Goal: Navigation & Orientation: Find specific page/section

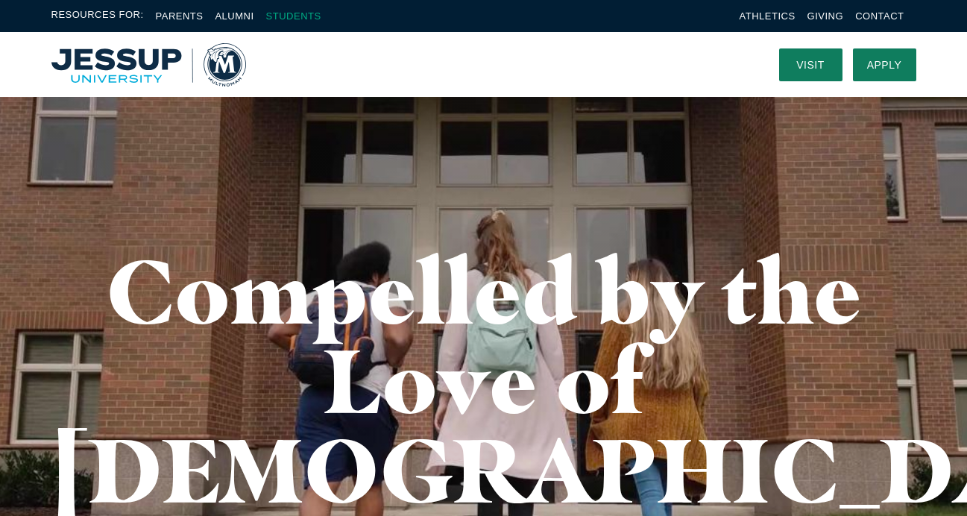
click at [283, 17] on link "Students" at bounding box center [293, 15] width 55 height 11
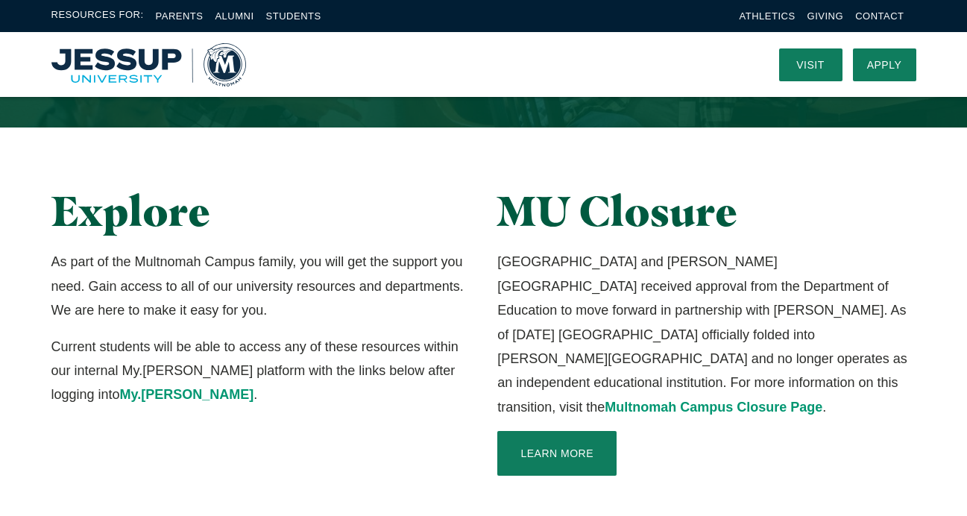
scroll to position [256, 0]
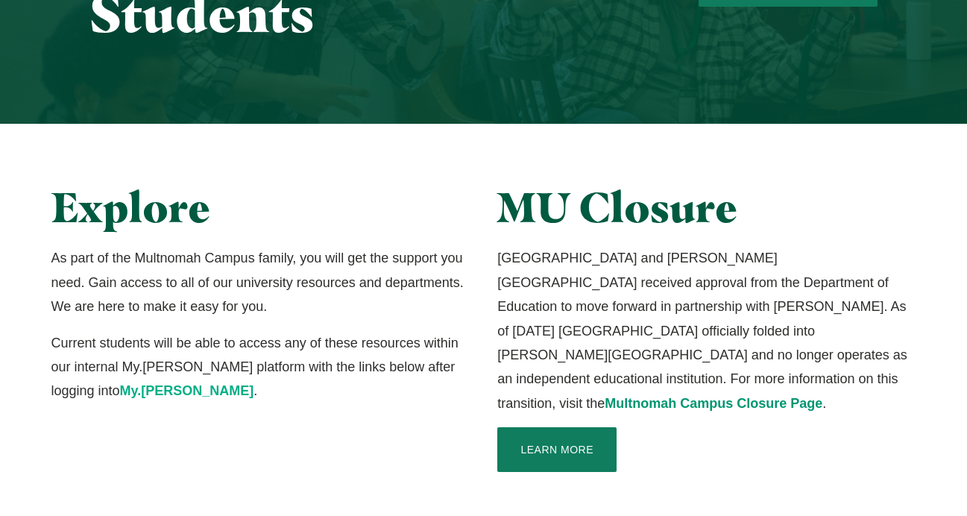
click at [95, 398] on p "Current students will be able to access any of these resources within our inter…" at bounding box center [260, 367] width 418 height 72
click at [120, 393] on link "My.Jessup" at bounding box center [187, 390] width 134 height 15
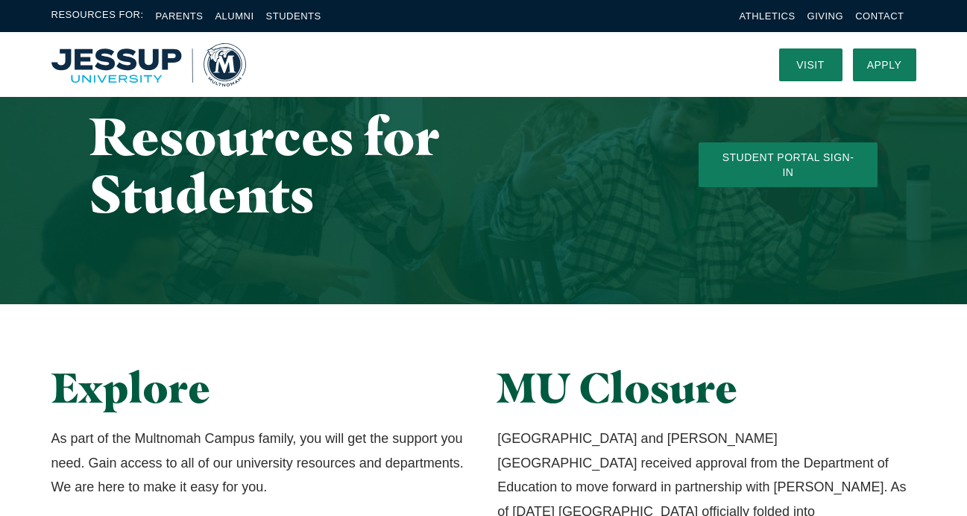
scroll to position [72, 0]
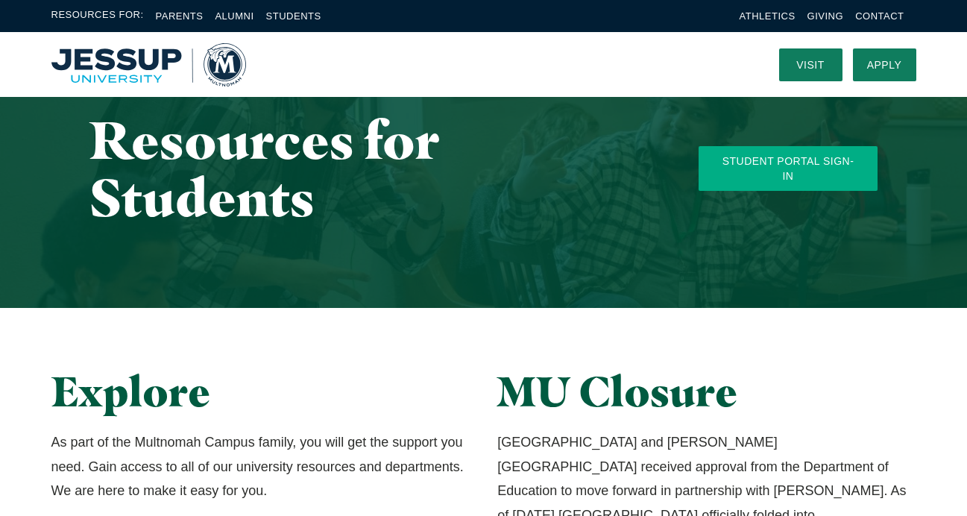
click at [787, 175] on link "Student Portal Sign-In" at bounding box center [788, 168] width 179 height 45
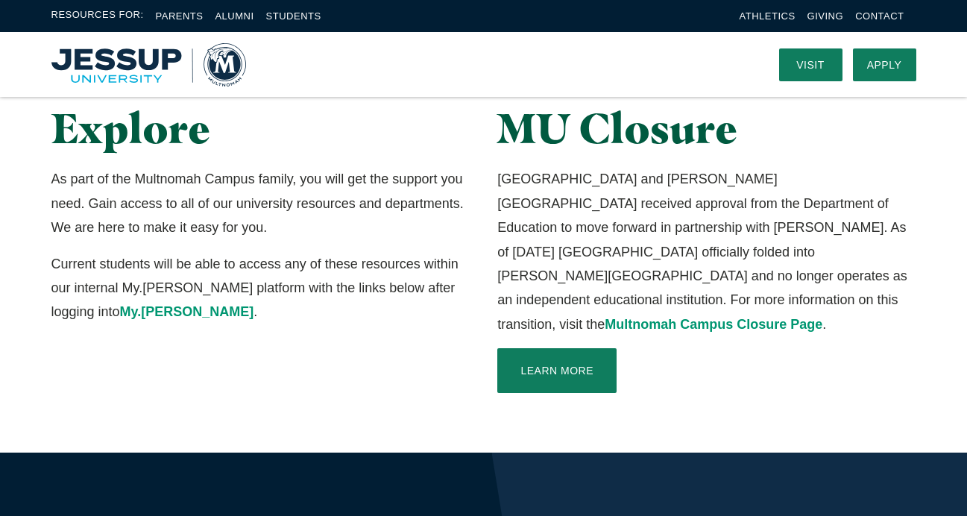
scroll to position [315, 0]
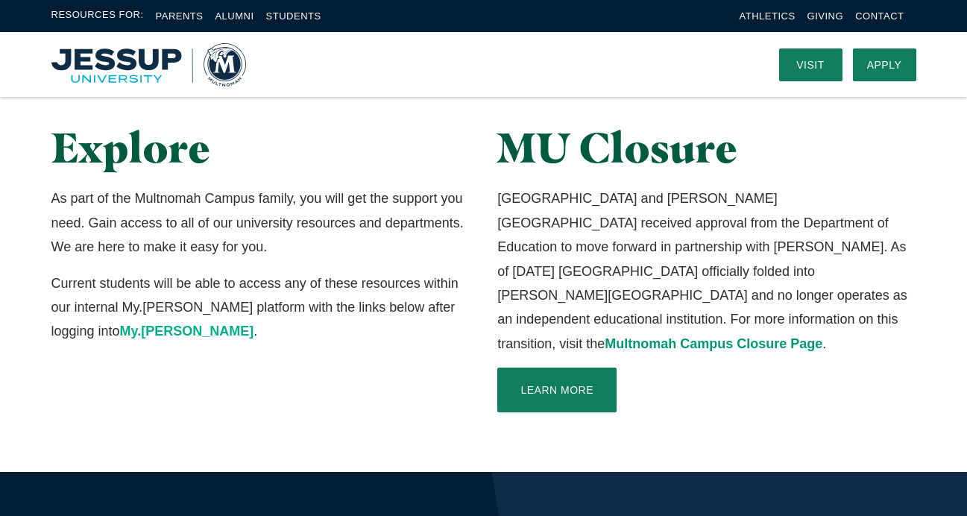
click at [120, 337] on link "My.Jessup" at bounding box center [187, 331] width 134 height 15
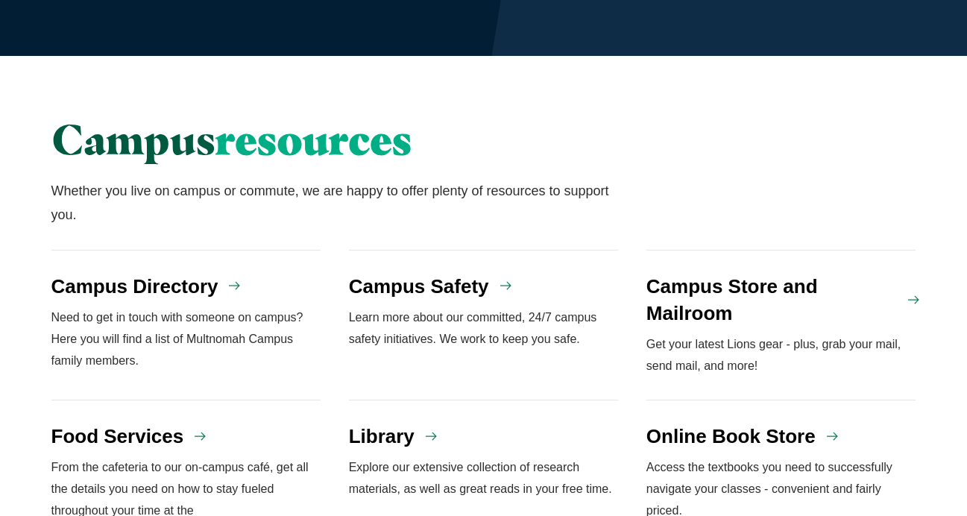
scroll to position [1162, 0]
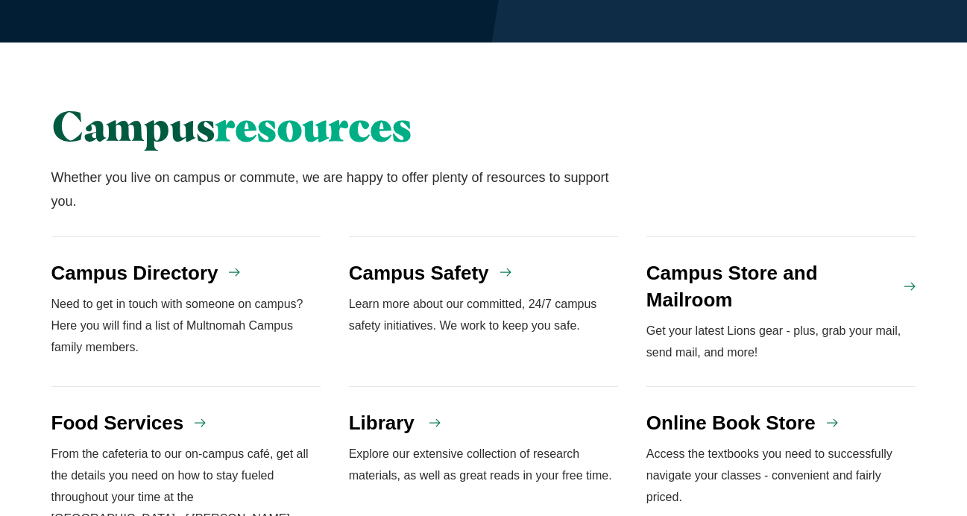
click at [398, 409] on h4 "Library" at bounding box center [382, 422] width 66 height 27
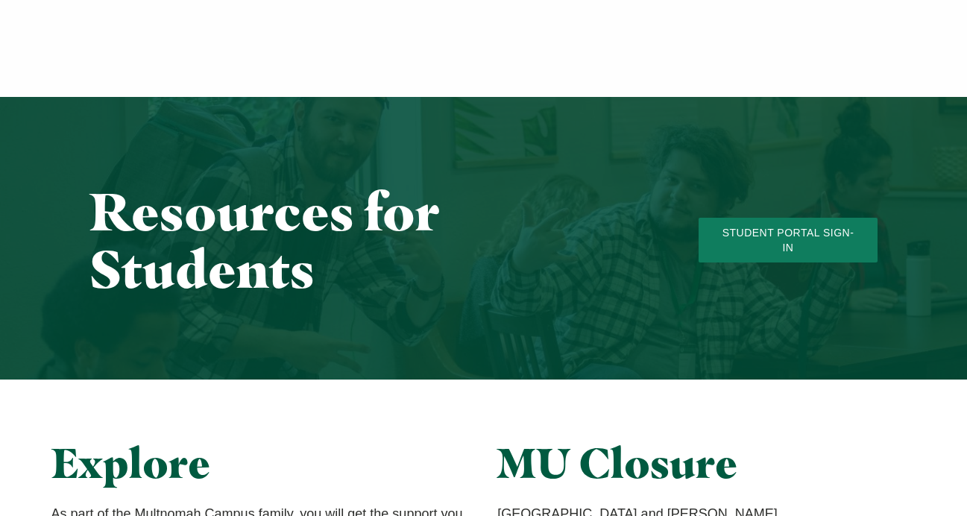
scroll to position [1162, 0]
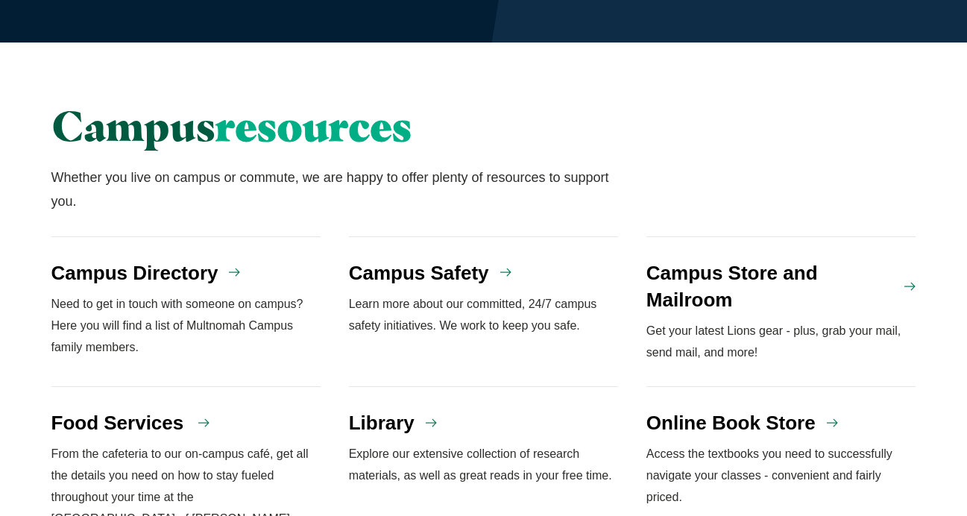
click at [89, 409] on h4 "Food Services" at bounding box center [117, 422] width 133 height 27
click at [682, 409] on h4 "Online Book Store" at bounding box center [730, 422] width 169 height 27
click at [689, 259] on h4 "Campus Store and Mailroom" at bounding box center [770, 286] width 248 height 54
click at [193, 259] on h4 "Campus Directory" at bounding box center [134, 272] width 167 height 27
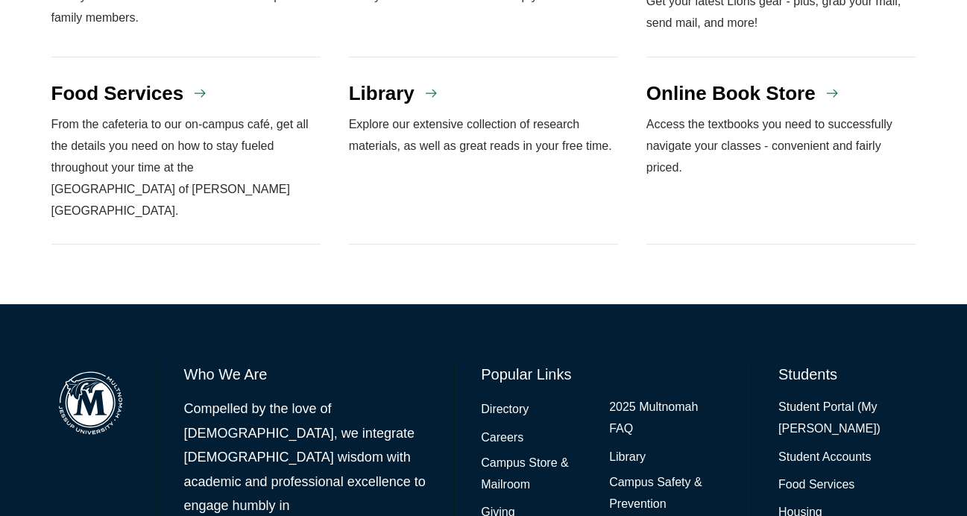
scroll to position [1495, 0]
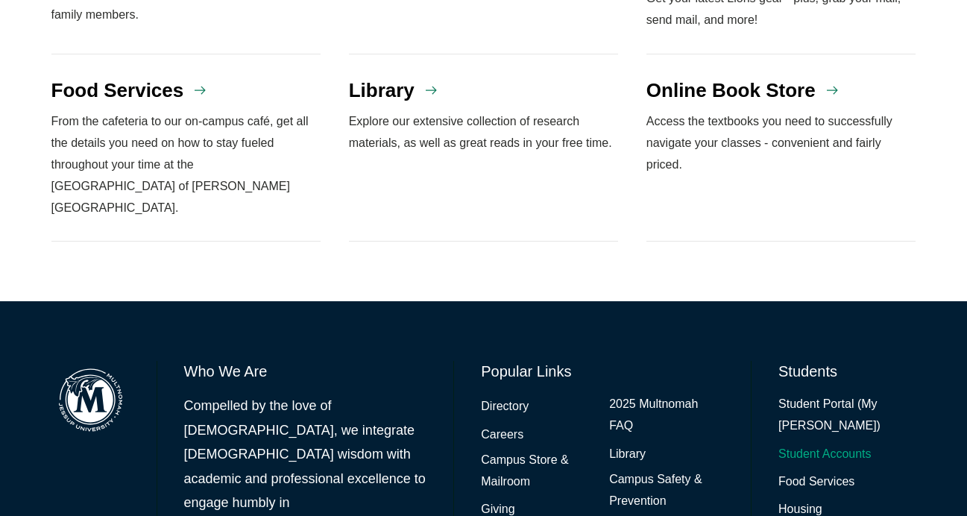
click at [813, 444] on link "Student Accounts" at bounding box center [824, 455] width 93 height 22
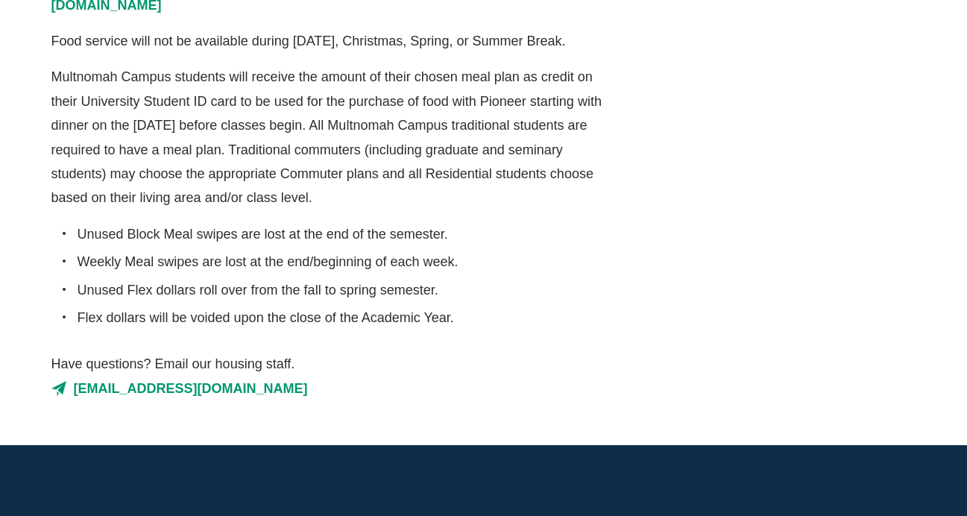
scroll to position [668, 0]
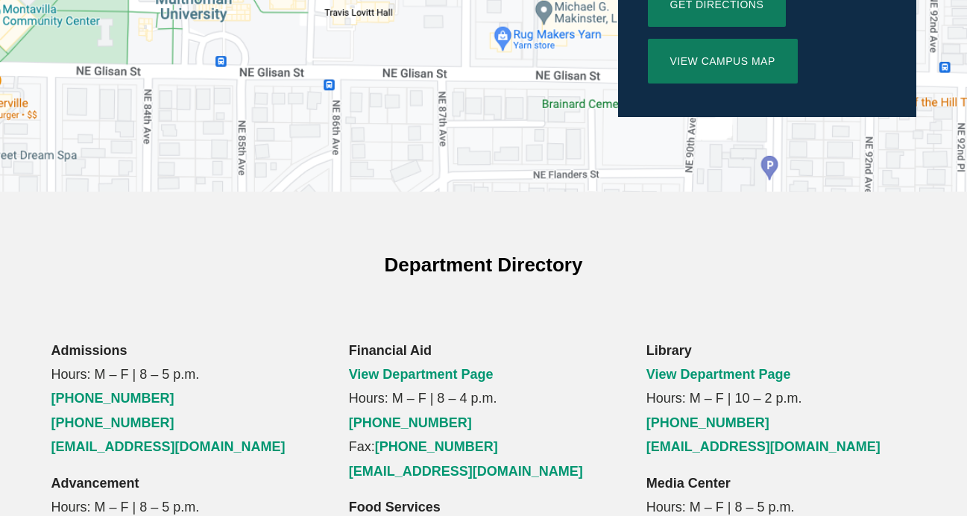
scroll to position [819, 0]
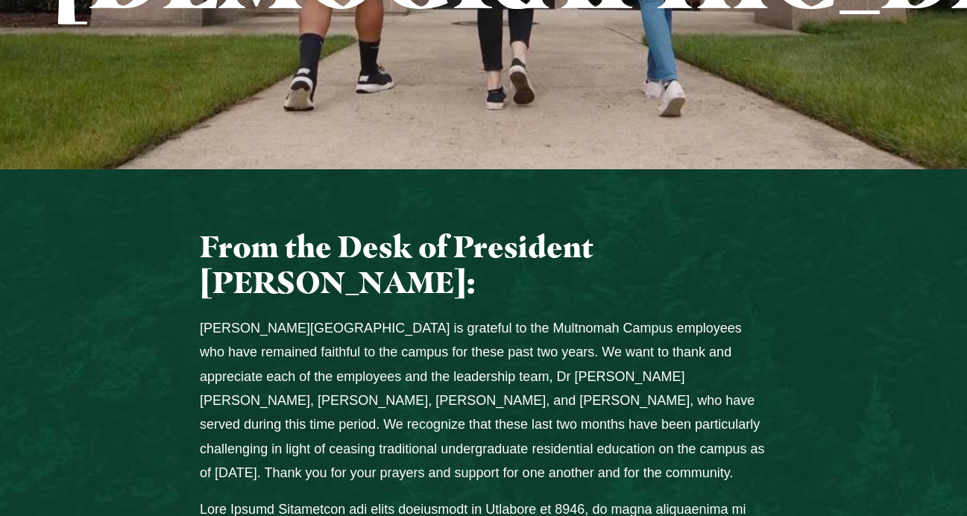
scroll to position [496, 0]
